Goal: Information Seeking & Learning: Learn about a topic

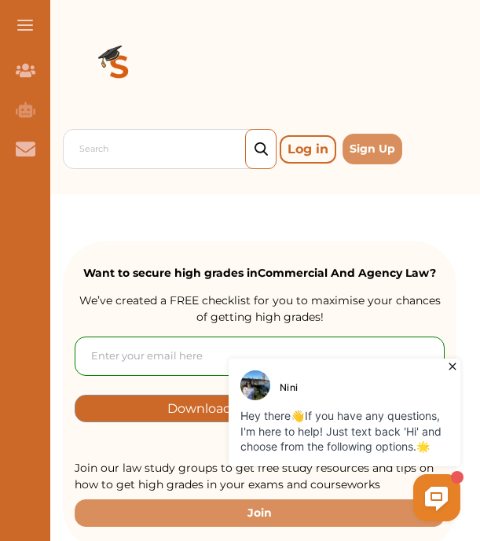
click at [451, 365] on icon at bounding box center [453, 366] width 16 height 16
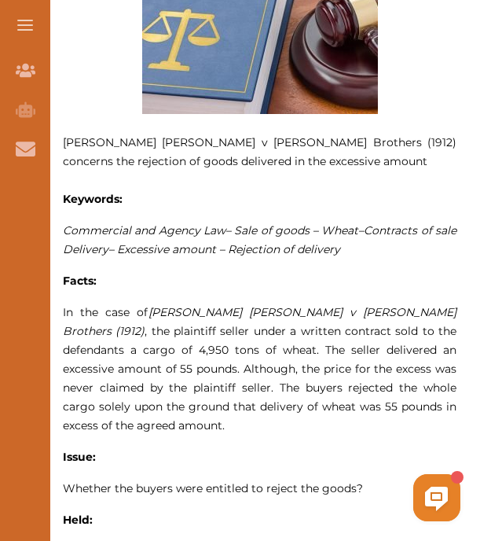
scroll to position [964, 0]
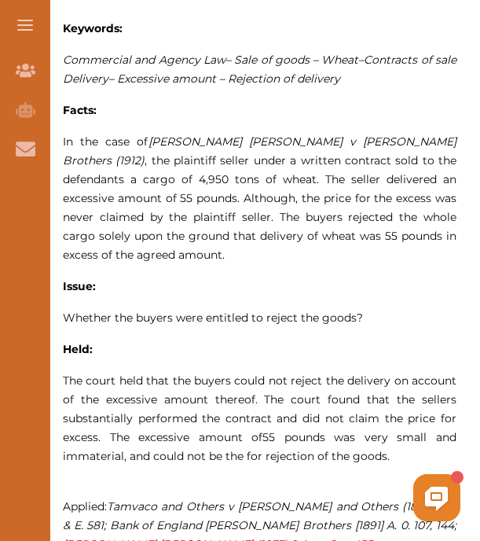
click at [451, 373] on span "The court held that the buyers could not reject the delivery on account of the …" at bounding box center [260, 408] width 394 height 71
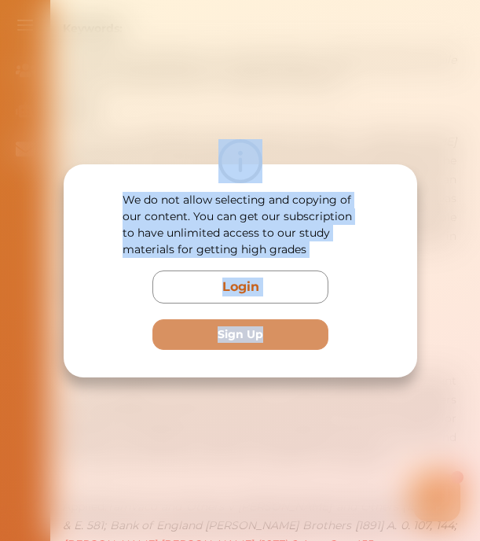
click at [394, 156] on div "We do not allow selecting and copying of our content. You can get our subscript…" at bounding box center [240, 270] width 480 height 541
click at [401, 306] on div "We do not allow selecting and copying of our content. You can get our subscript…" at bounding box center [241, 270] width 354 height 213
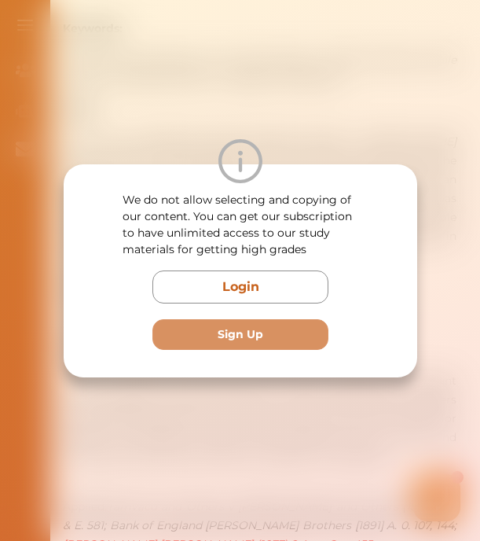
click at [432, 266] on div "We do not allow selecting and copying of our content. You can get our subscript…" at bounding box center [240, 270] width 480 height 541
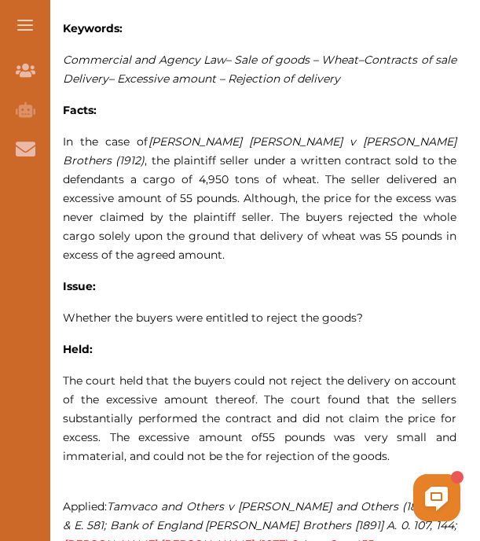
click at [432, 266] on div "We do not allow selecting and copying of our content. You can get our subscript…" at bounding box center [240, 270] width 480 height 541
click at [432, 266] on p "[PERSON_NAME] [PERSON_NAME] v [PERSON_NAME] Brothers (1912) concerns the reject…" at bounding box center [260, 180] width 394 height 859
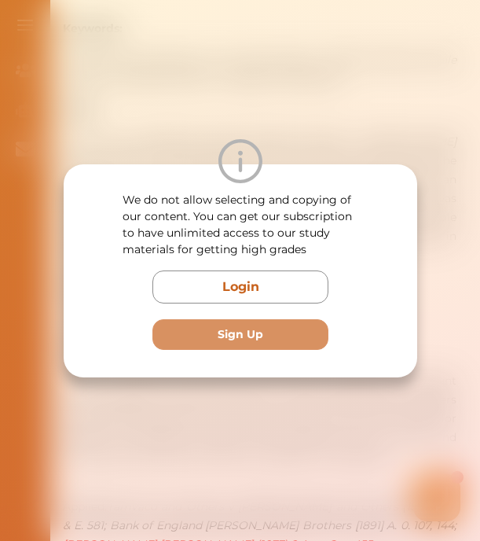
click at [432, 266] on div "We do not allow selecting and copying of our content. You can get our subscript…" at bounding box center [240, 270] width 480 height 541
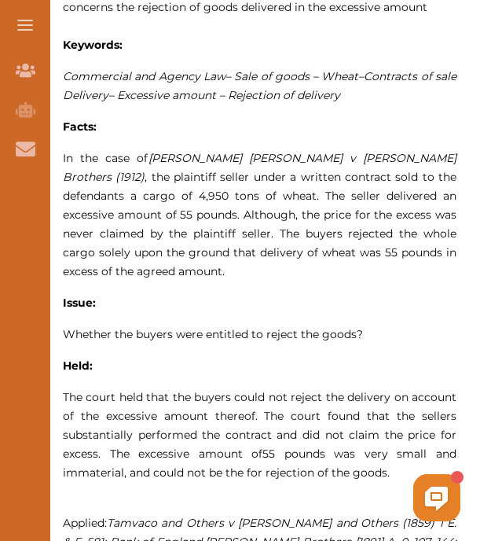
scroll to position [1077, 0]
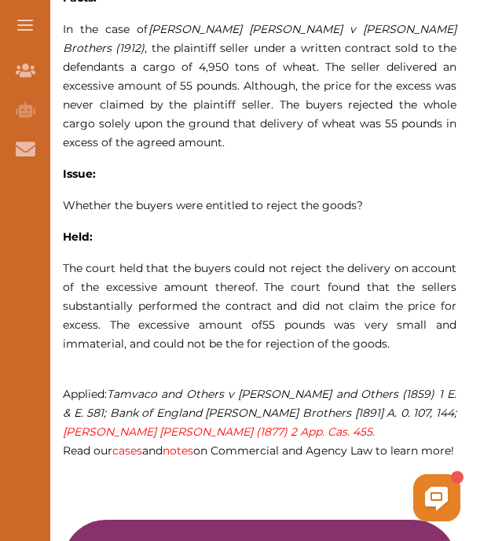
drag, startPoint x: 254, startPoint y: 230, endPoint x: 263, endPoint y: 287, distance: 58.0
click at [263, 287] on span "The court held that the buyers could not reject the delivery on account of the …" at bounding box center [260, 296] width 394 height 71
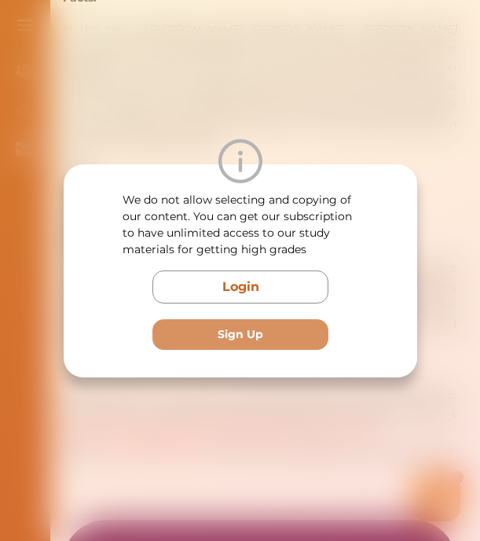
click at [406, 93] on div "We do not allow selecting and copying of our content. You can get our subscript…" at bounding box center [240, 270] width 480 height 541
